Goal: Information Seeking & Learning: Learn about a topic

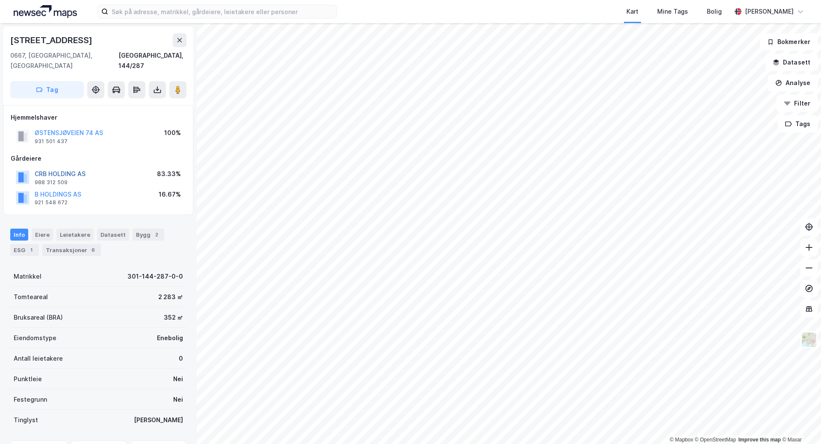
click at [0, 0] on button "CRB HOLDING AS" at bounding box center [0, 0] width 0 height 0
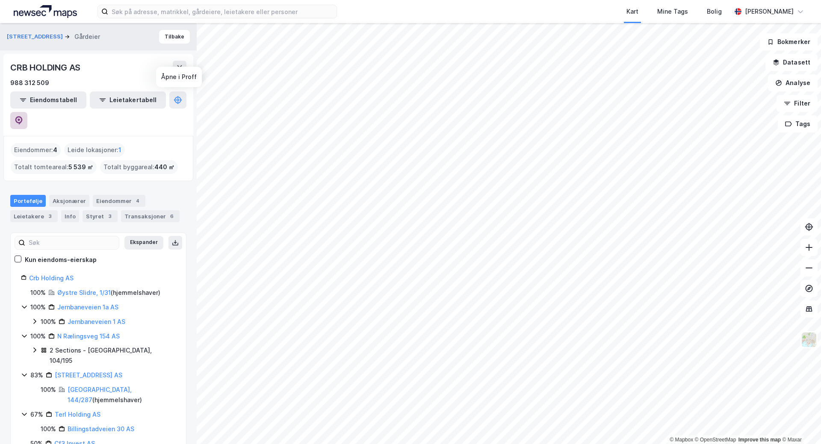
click at [23, 116] on icon at bounding box center [18, 120] width 7 height 9
click at [172, 38] on button "Tilbake" at bounding box center [174, 37] width 31 height 14
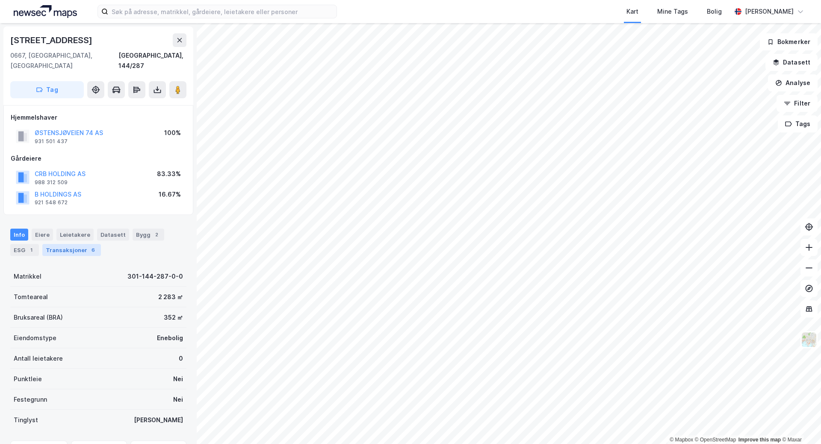
click at [80, 244] on div "Transaksjoner 6" at bounding box center [71, 250] width 59 height 12
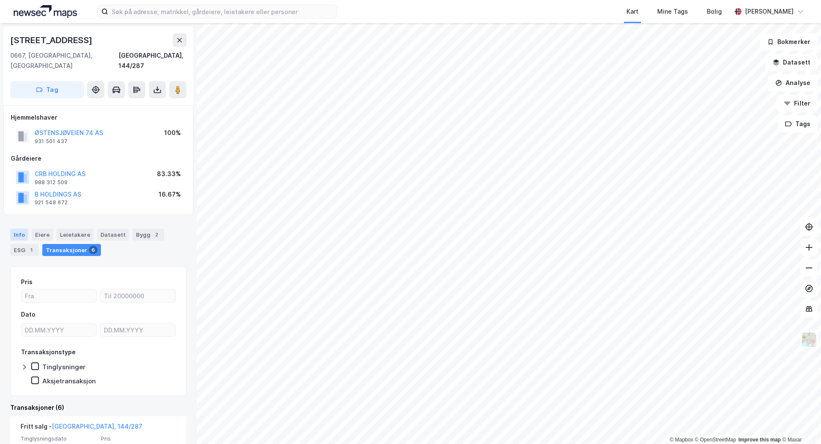
click at [24, 229] on div "Info" at bounding box center [19, 235] width 18 height 12
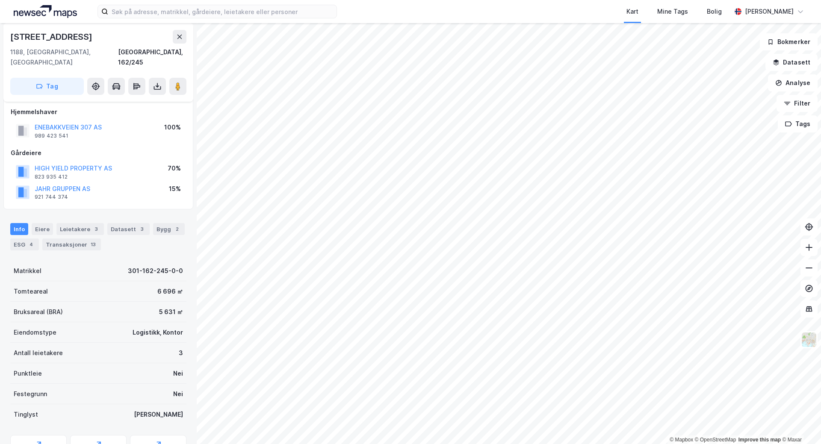
scroll to position [4, 0]
click at [82, 240] on div "Transaksjoner 13" at bounding box center [71, 246] width 59 height 12
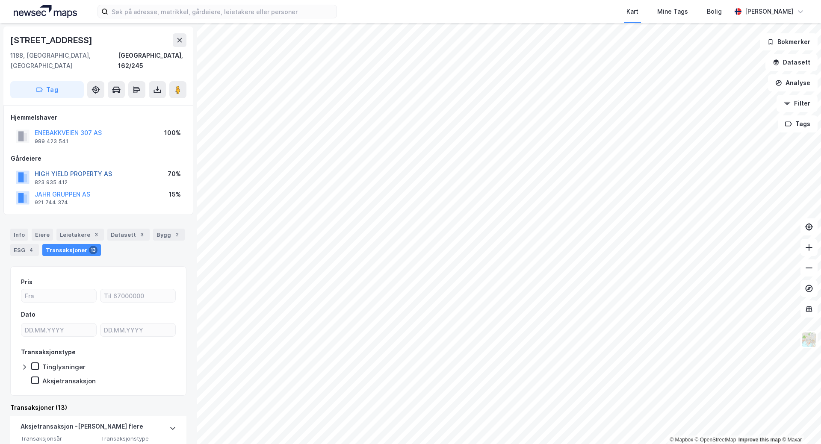
click at [0, 0] on button "HIGH YIELD PROPERTY AS" at bounding box center [0, 0] width 0 height 0
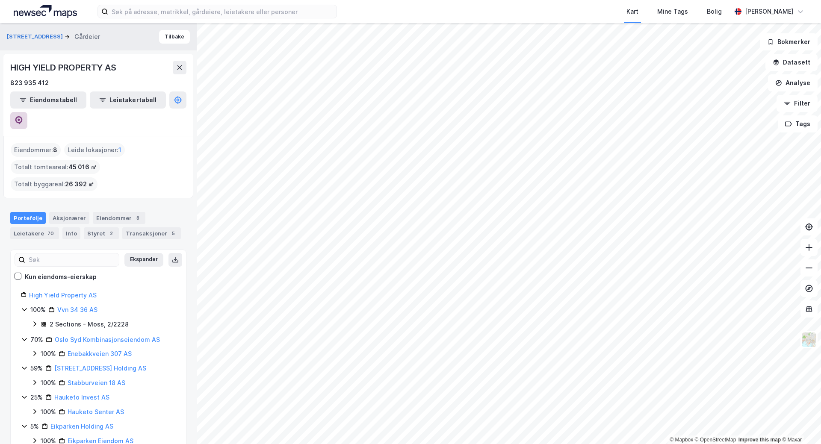
click at [23, 116] on icon at bounding box center [19, 120] width 9 height 9
click at [174, 38] on button "Tilbake" at bounding box center [174, 37] width 31 height 14
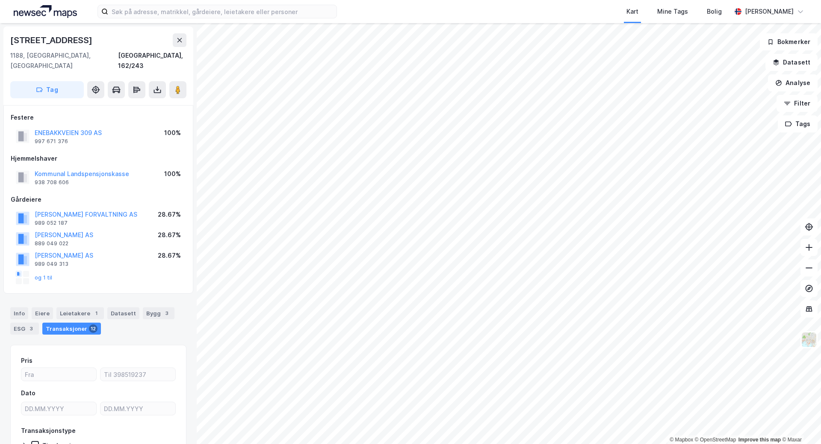
scroll to position [2, 0]
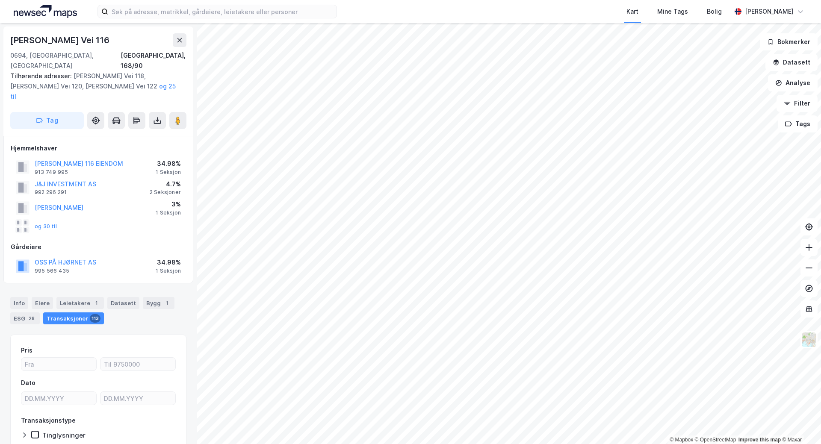
scroll to position [2, 0]
